Goal: Task Accomplishment & Management: Complete application form

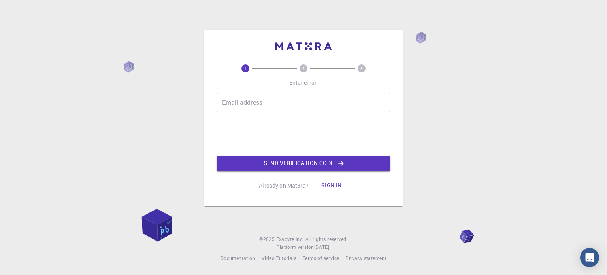
click at [294, 108] on input "Email address" at bounding box center [304, 102] width 174 height 19
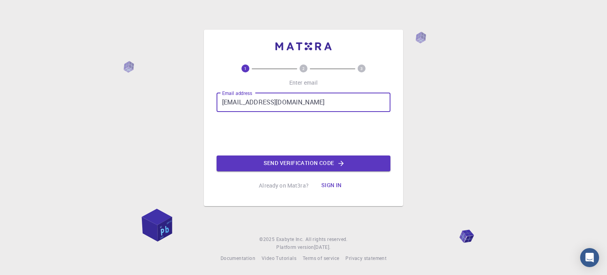
type input "[EMAIL_ADDRESS][DOMAIN_NAME]"
click at [287, 164] on button "Send verification code" at bounding box center [304, 163] width 174 height 16
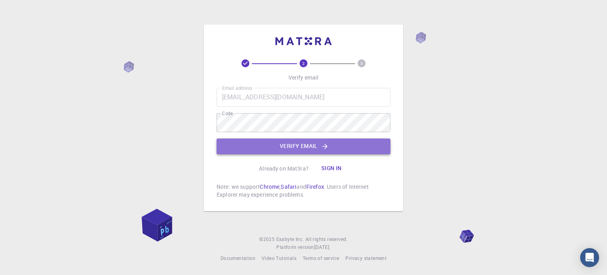
click at [297, 143] on button "Verify email" at bounding box center [304, 146] width 174 height 16
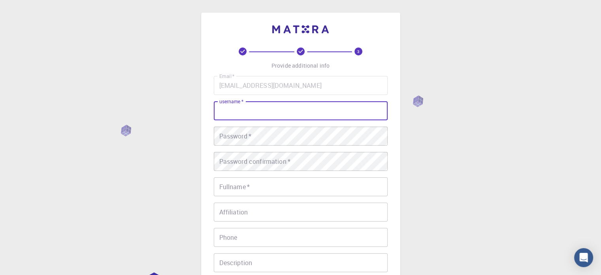
click at [289, 113] on input "username   *" at bounding box center [301, 110] width 174 height 19
type input "tuliii"
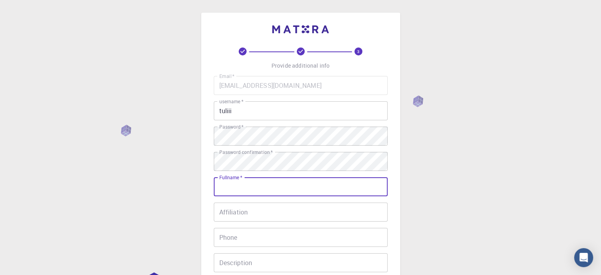
click at [259, 190] on input "Fullname   *" at bounding box center [301, 186] width 174 height 19
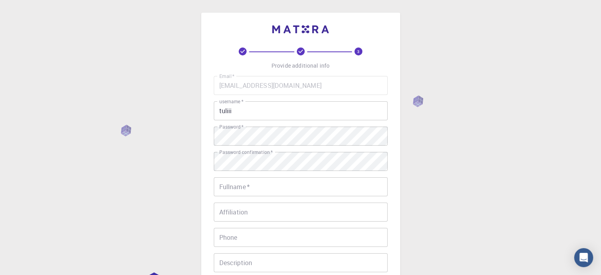
click at [225, 185] on div "Fullname   * Fullname   *" at bounding box center [301, 186] width 174 height 19
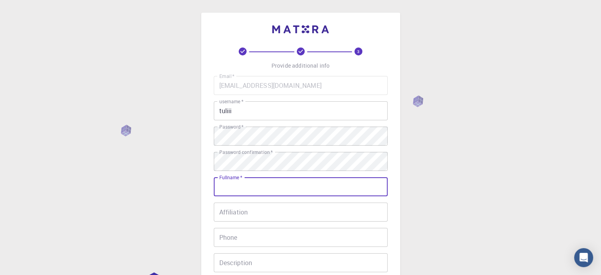
click at [226, 187] on input "Fullname   *" at bounding box center [301, 186] width 174 height 19
click at [223, 190] on input "TJ" at bounding box center [301, 186] width 174 height 19
click at [236, 187] on input "[PERSON_NAME] J" at bounding box center [301, 186] width 174 height 19
type input "[PERSON_NAME]"
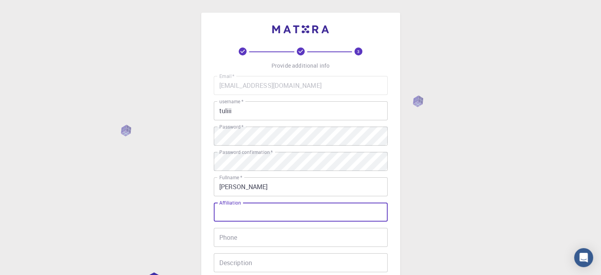
click at [242, 213] on input "Affiliation" at bounding box center [301, 211] width 174 height 19
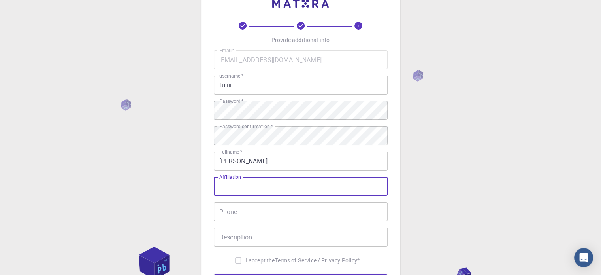
scroll to position [40, 0]
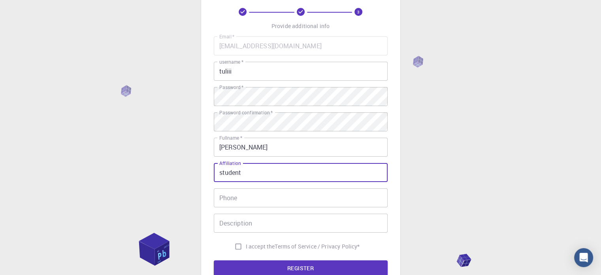
type input "student"
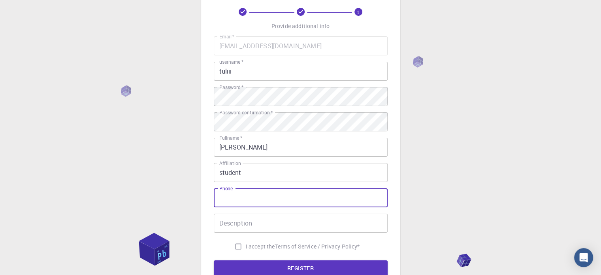
click at [243, 200] on input "Phone" at bounding box center [301, 197] width 174 height 19
type input "01818390000"
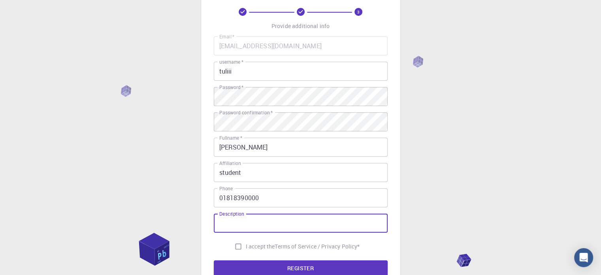
click at [242, 227] on input "Description" at bounding box center [301, 222] width 174 height 19
type input "d"
type input "n\a right now"
click at [236, 246] on input "I accept the Terms of Service / Privacy Policy *" at bounding box center [238, 246] width 15 height 15
checkbox input "true"
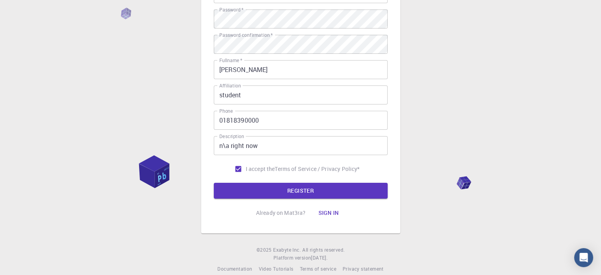
scroll to position [127, 0]
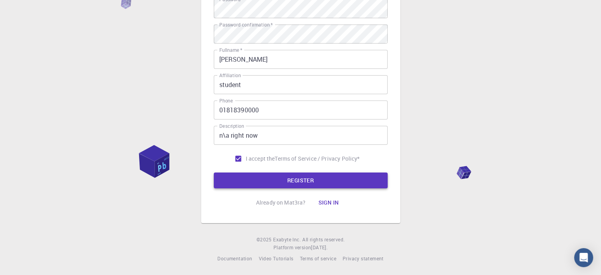
click at [309, 177] on button "REGISTER" at bounding box center [301, 180] width 174 height 16
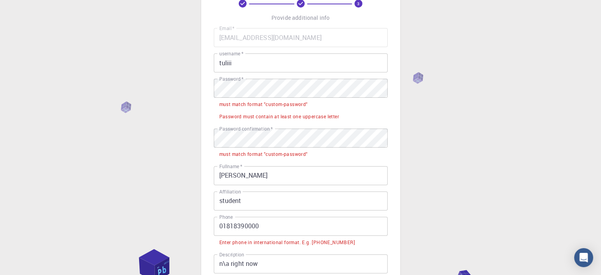
scroll to position [0, 0]
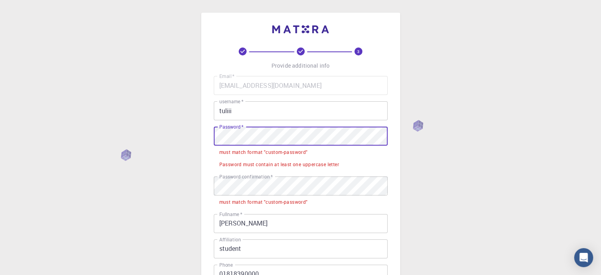
click at [205, 137] on div "3 Provide additional info Email   * [EMAIL_ADDRESS][DOMAIN_NAME] Email   * user…" at bounding box center [300, 206] width 199 height 386
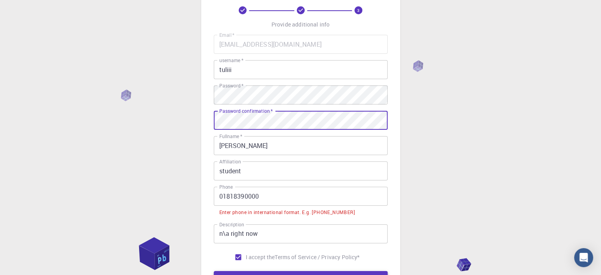
scroll to position [140, 0]
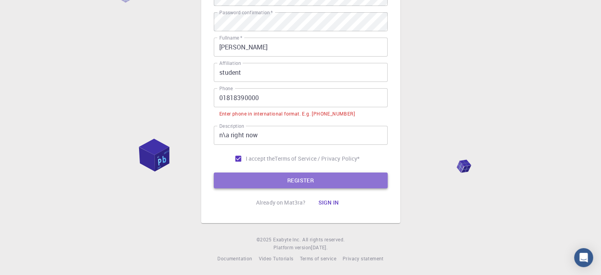
click at [247, 181] on button "REGISTER" at bounding box center [301, 180] width 174 height 16
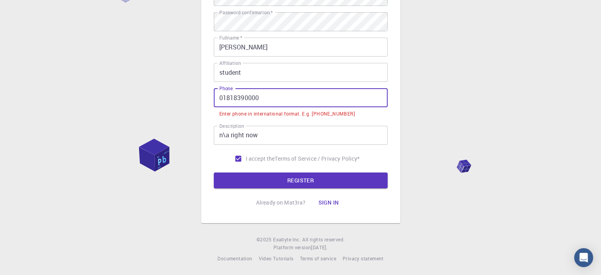
click at [264, 99] on input "01818390000" at bounding box center [301, 97] width 174 height 19
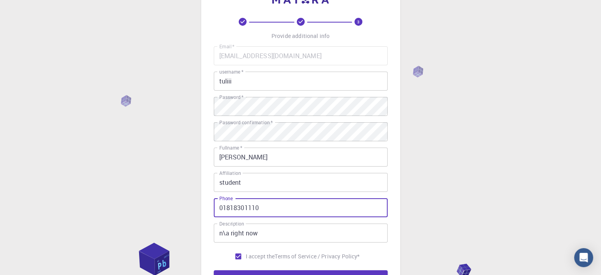
scroll to position [127, 0]
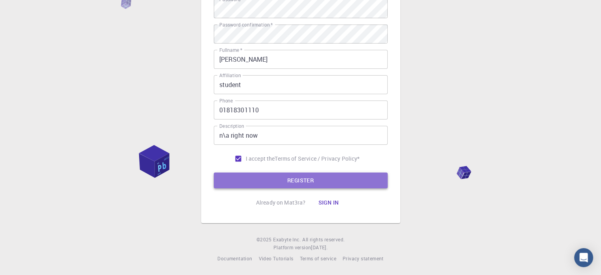
click at [289, 179] on button "REGISTER" at bounding box center [301, 180] width 174 height 16
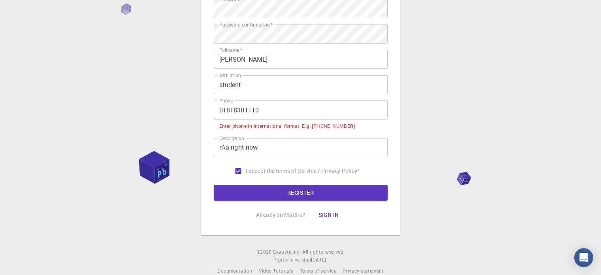
click at [219, 109] on input "01818301110" at bounding box center [301, 109] width 174 height 19
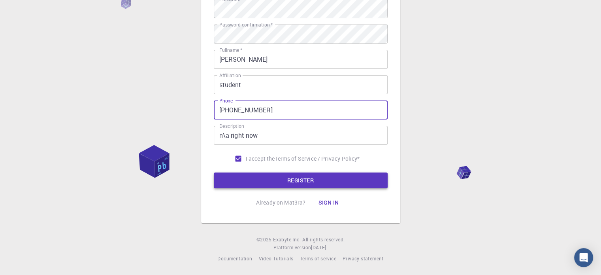
type input "[PHONE_NUMBER]"
click at [289, 175] on button "REGISTER" at bounding box center [301, 180] width 174 height 16
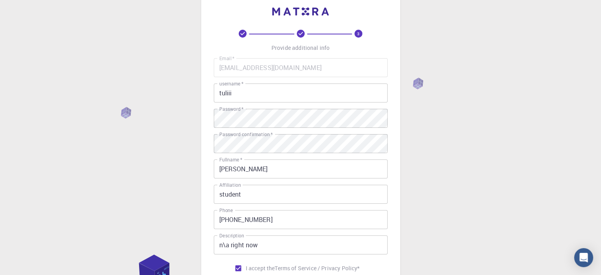
scroll to position [0, 0]
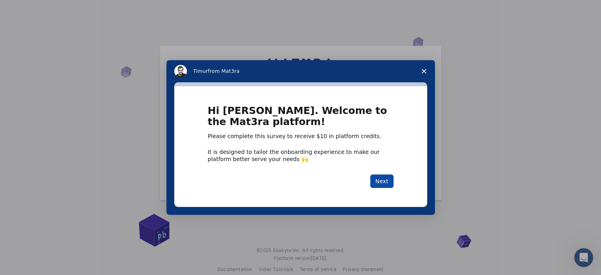
click at [382, 178] on button "Next" at bounding box center [381, 180] width 23 height 13
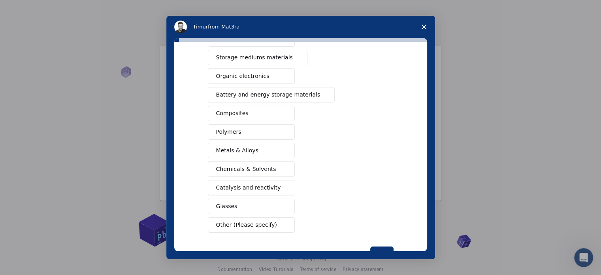
scroll to position [104, 0]
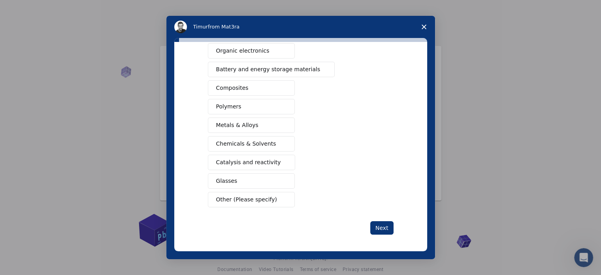
click at [274, 196] on button "Other (Please specify)" at bounding box center [251, 199] width 87 height 15
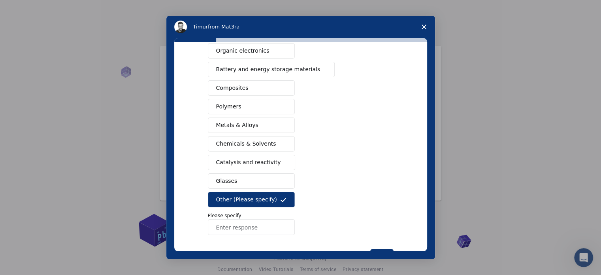
click at [280, 196] on icon "Intercom messenger" at bounding box center [283, 199] width 6 height 6
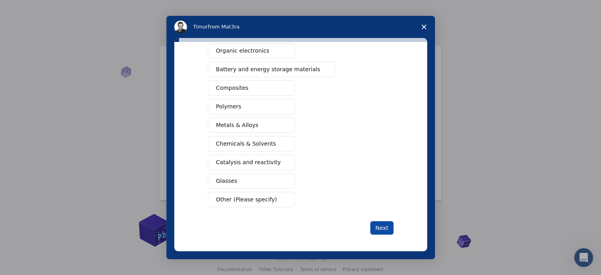
click at [387, 221] on button "Next" at bounding box center [381, 227] width 23 height 13
click at [386, 221] on button "Next" at bounding box center [381, 227] width 23 height 13
click at [420, 26] on span "Close survey" at bounding box center [424, 27] width 22 height 22
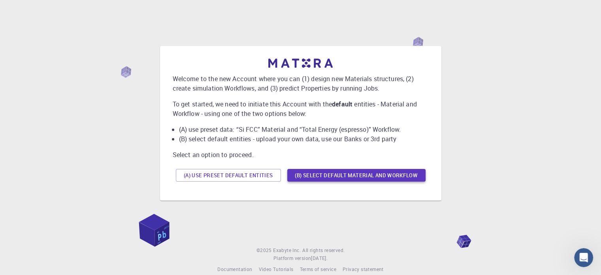
click at [322, 173] on button "(B) Select default material and workflow" at bounding box center [356, 175] width 138 height 13
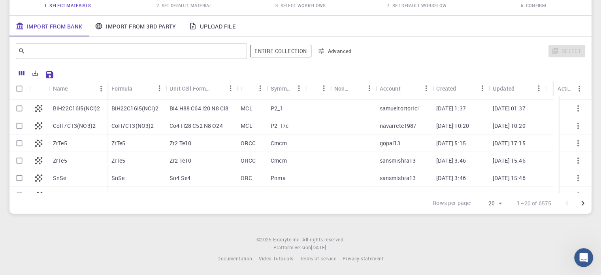
scroll to position [0, 0]
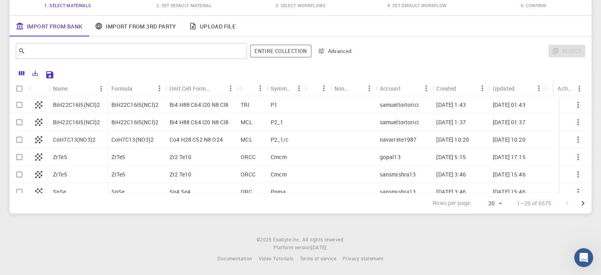
click at [31, 157] on div at bounding box center [39, 156] width 20 height 17
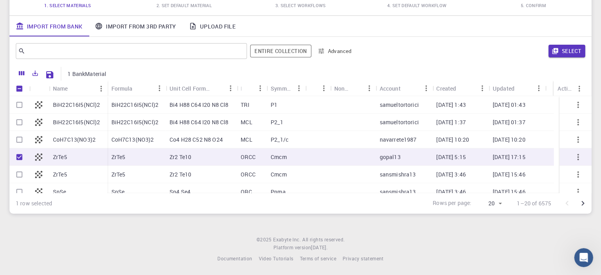
checkbox input "true"
click at [31, 157] on div at bounding box center [39, 156] width 20 height 17
checkbox input "false"
